Goal: Check status: Check status

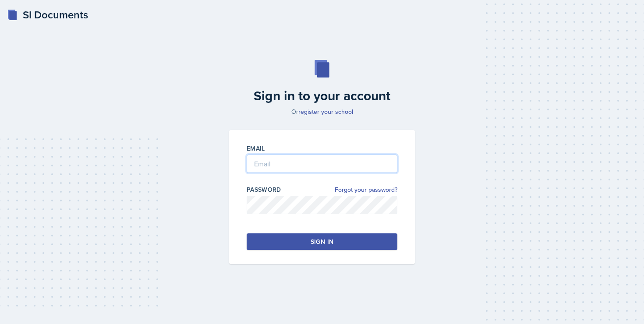
click at [339, 164] on input "email" at bounding box center [322, 164] width 151 height 18
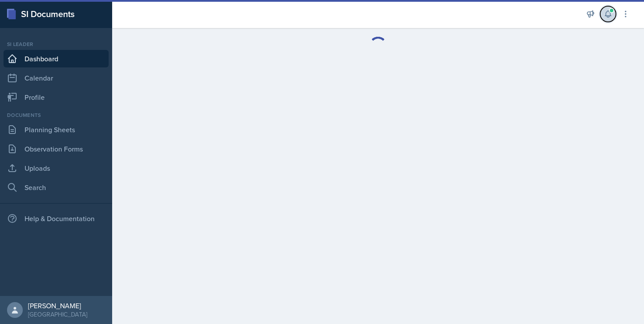
click at [607, 14] on icon at bounding box center [607, 14] width 9 height 9
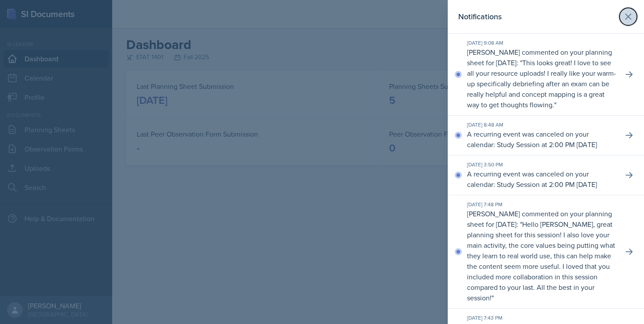
click at [630, 18] on icon at bounding box center [627, 16] width 5 height 5
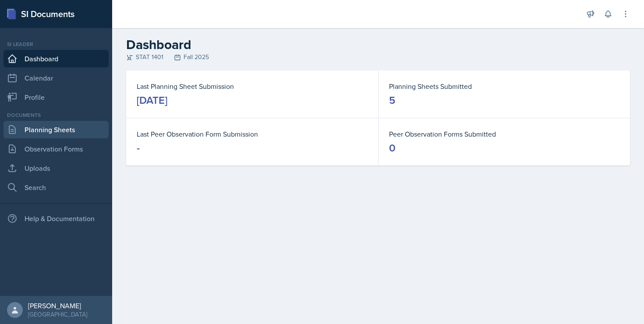
click at [48, 133] on link "Planning Sheets" at bounding box center [56, 130] width 105 height 18
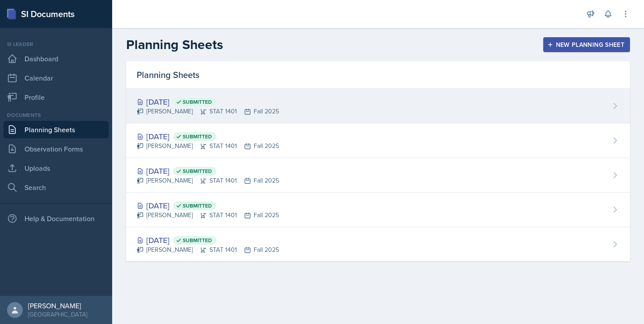
click at [155, 103] on div "[DATE] Submitted" at bounding box center [208, 102] width 142 height 12
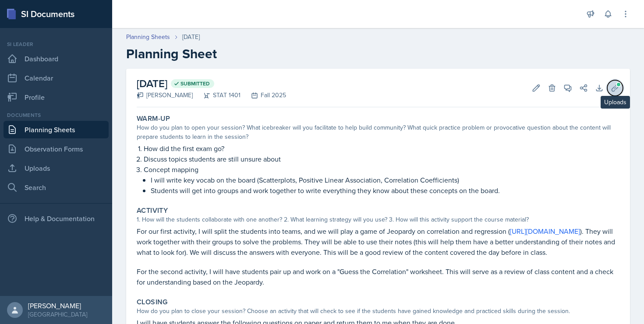
click at [611, 87] on icon at bounding box center [614, 88] width 9 height 9
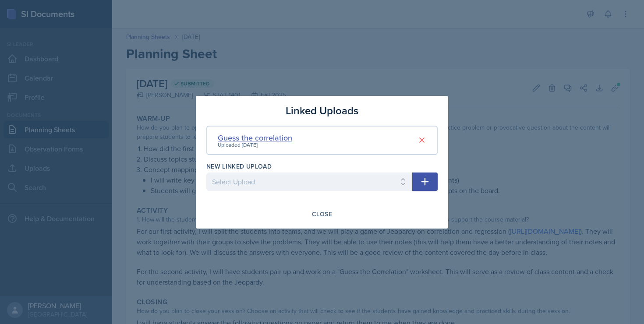
click at [275, 139] on div "Guess the correlation" at bounding box center [255, 138] width 74 height 12
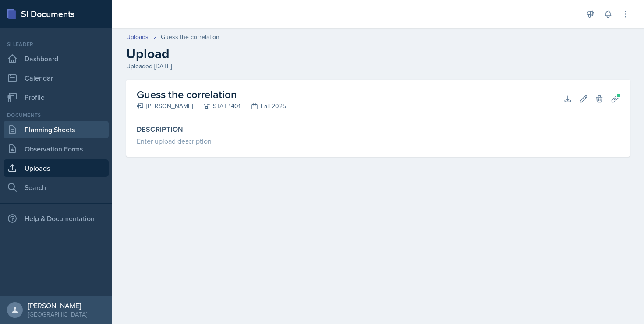
click at [47, 134] on link "Planning Sheets" at bounding box center [56, 130] width 105 height 18
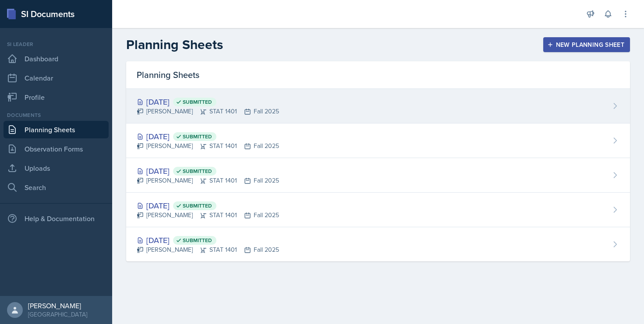
click at [152, 109] on div "Sofia Rose Ibarra STAT 1401 Fall 2025" at bounding box center [208, 111] width 142 height 9
